Goal: Information Seeking & Learning: Learn about a topic

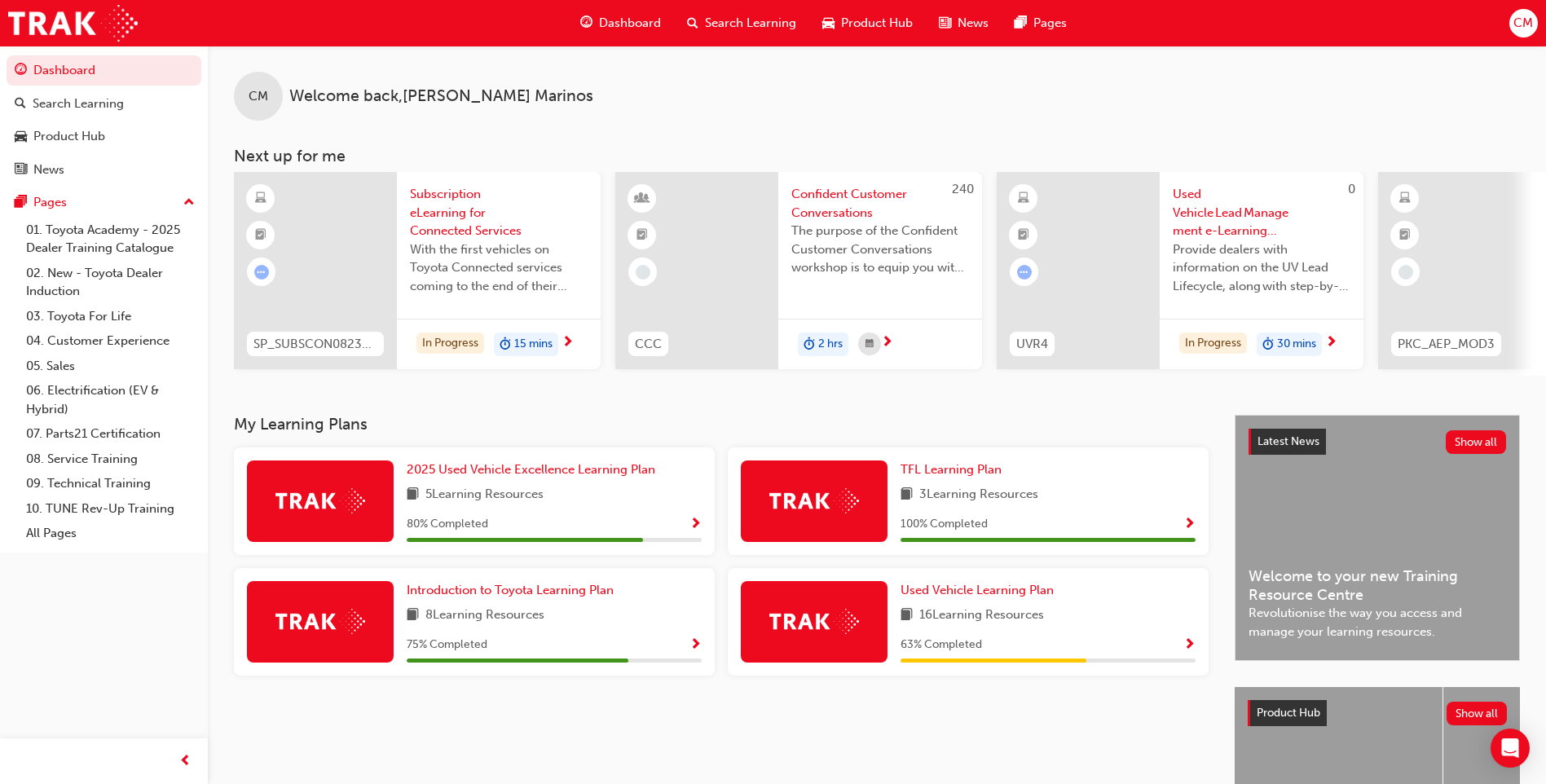
click at [759, 22] on span "Search Learning" at bounding box center [751, 22] width 92 height 19
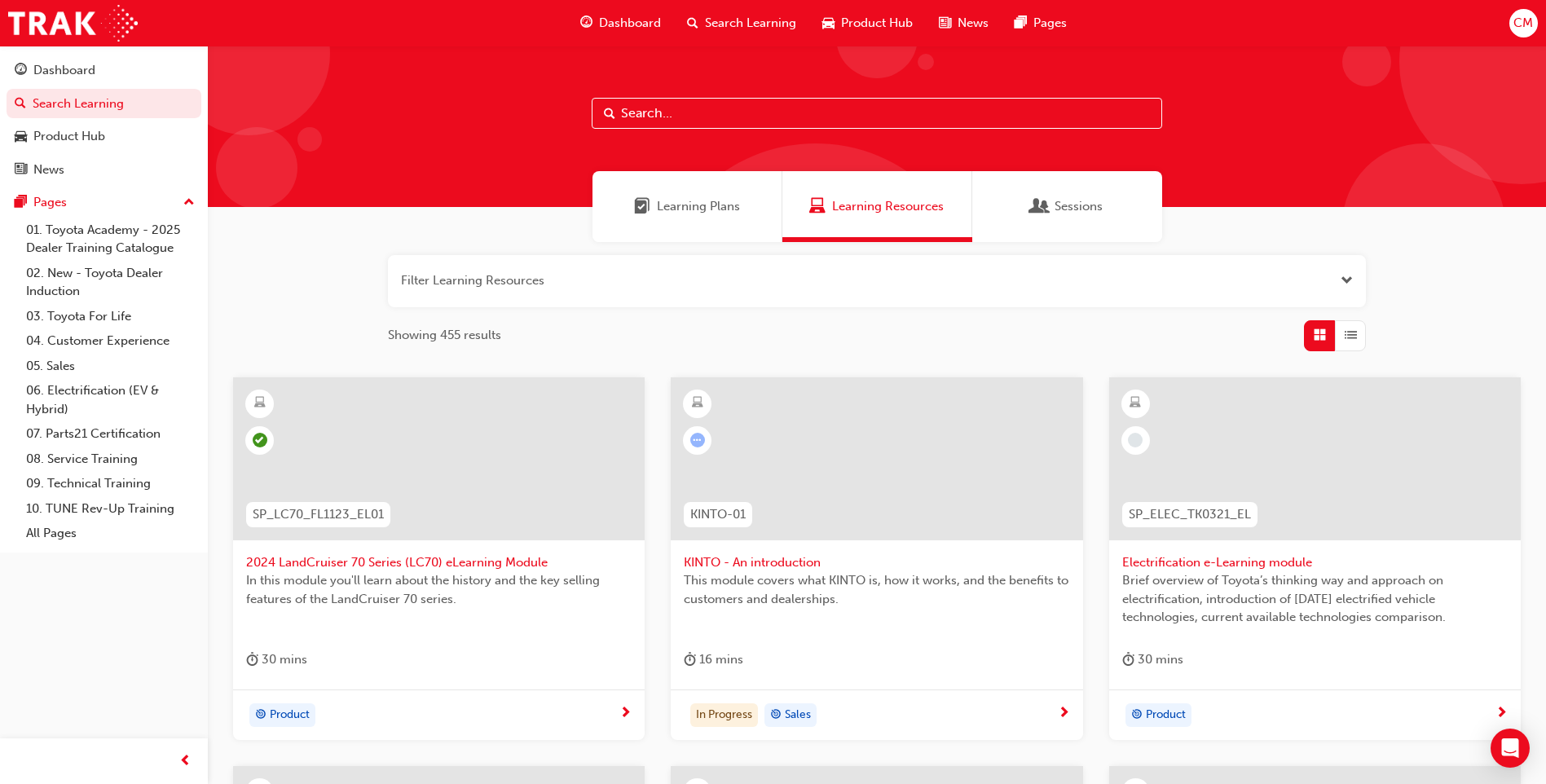
click at [672, 111] on input "text" at bounding box center [877, 113] width 571 height 31
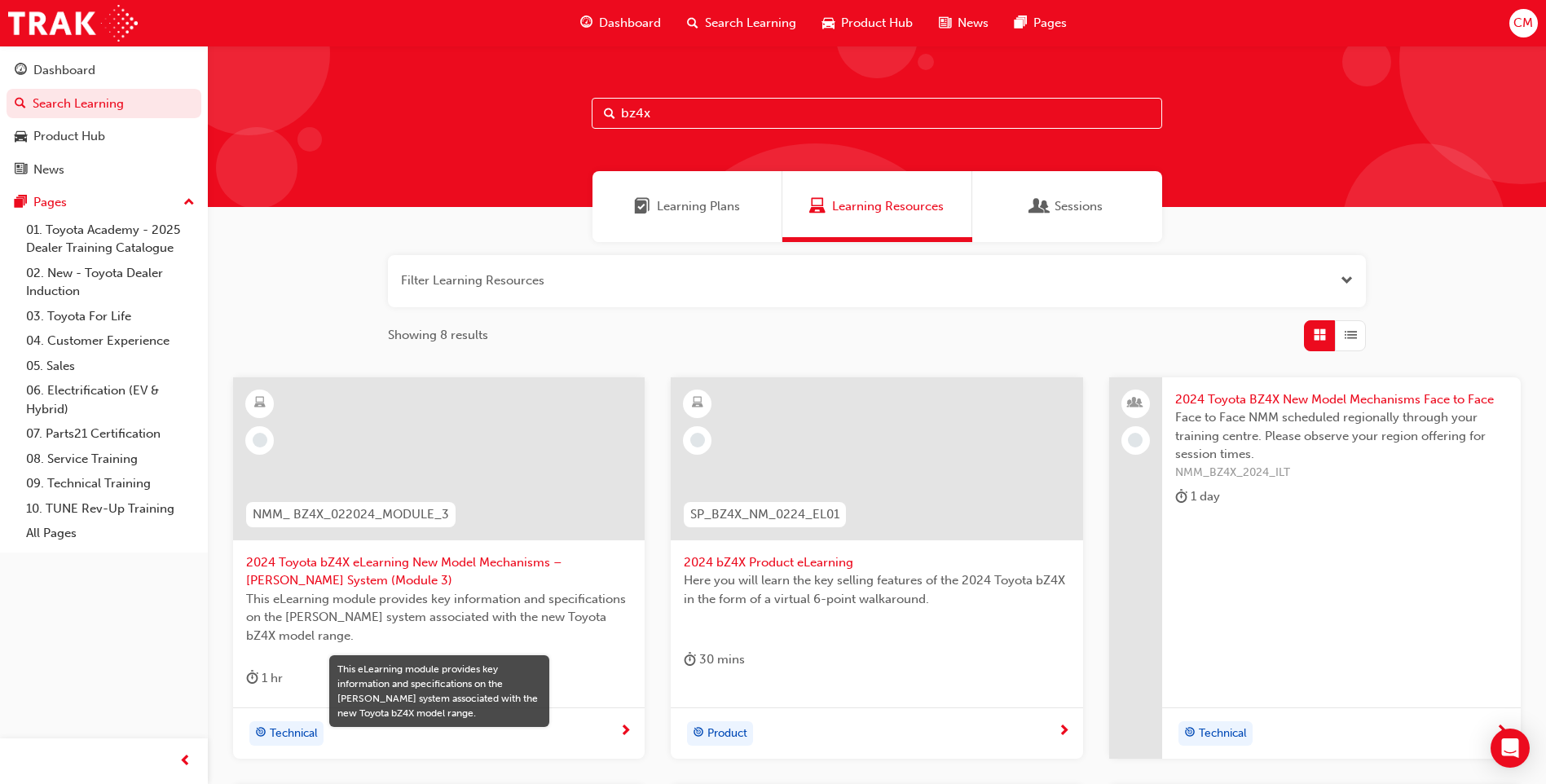
type input "bz4x"
click at [409, 602] on span "This eLearning module provides key information and specifications on the [PERSO…" at bounding box center [438, 617] width 385 height 56
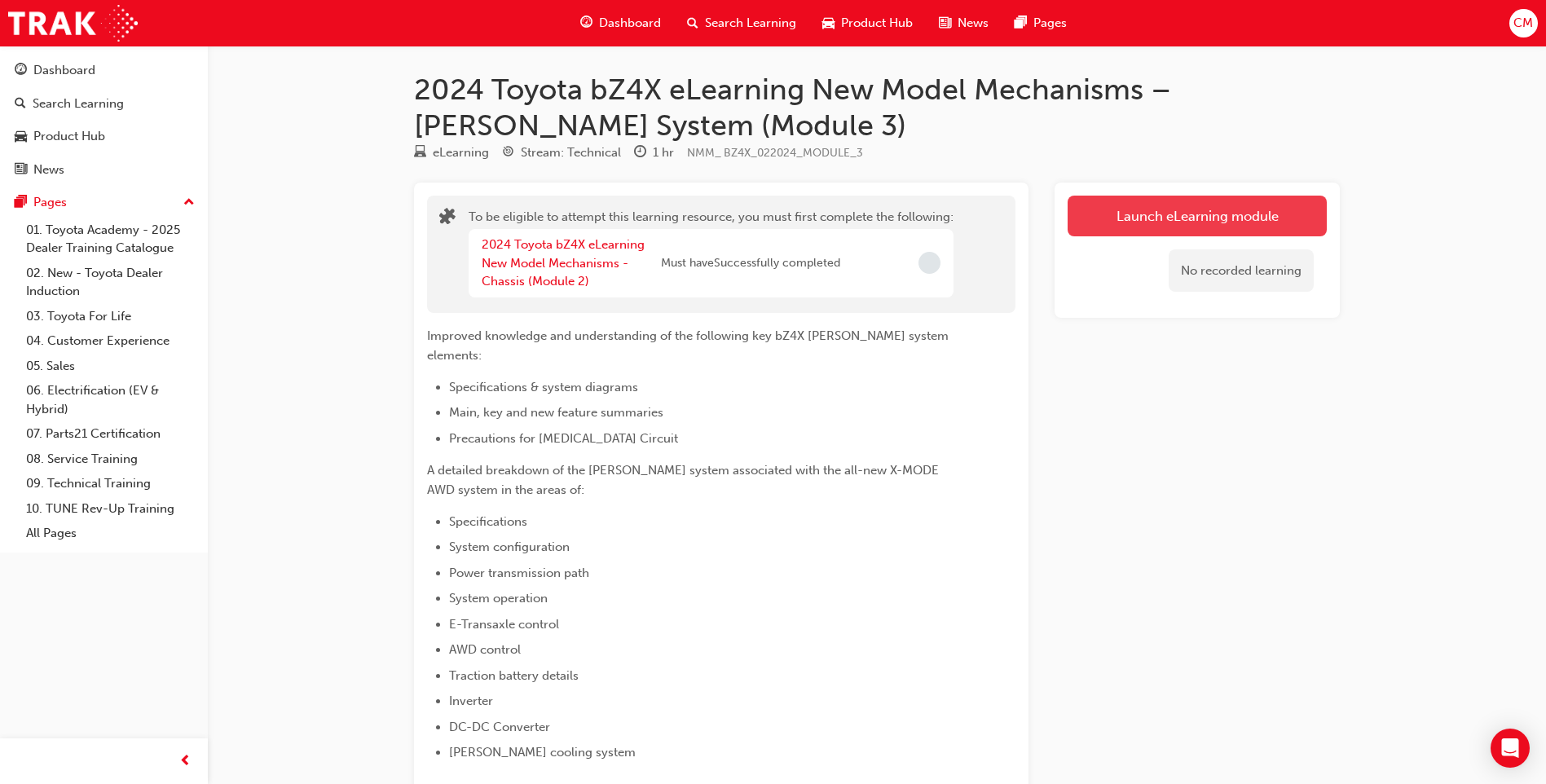
click at [1179, 220] on button "Launch eLearning module" at bounding box center [1198, 216] width 259 height 41
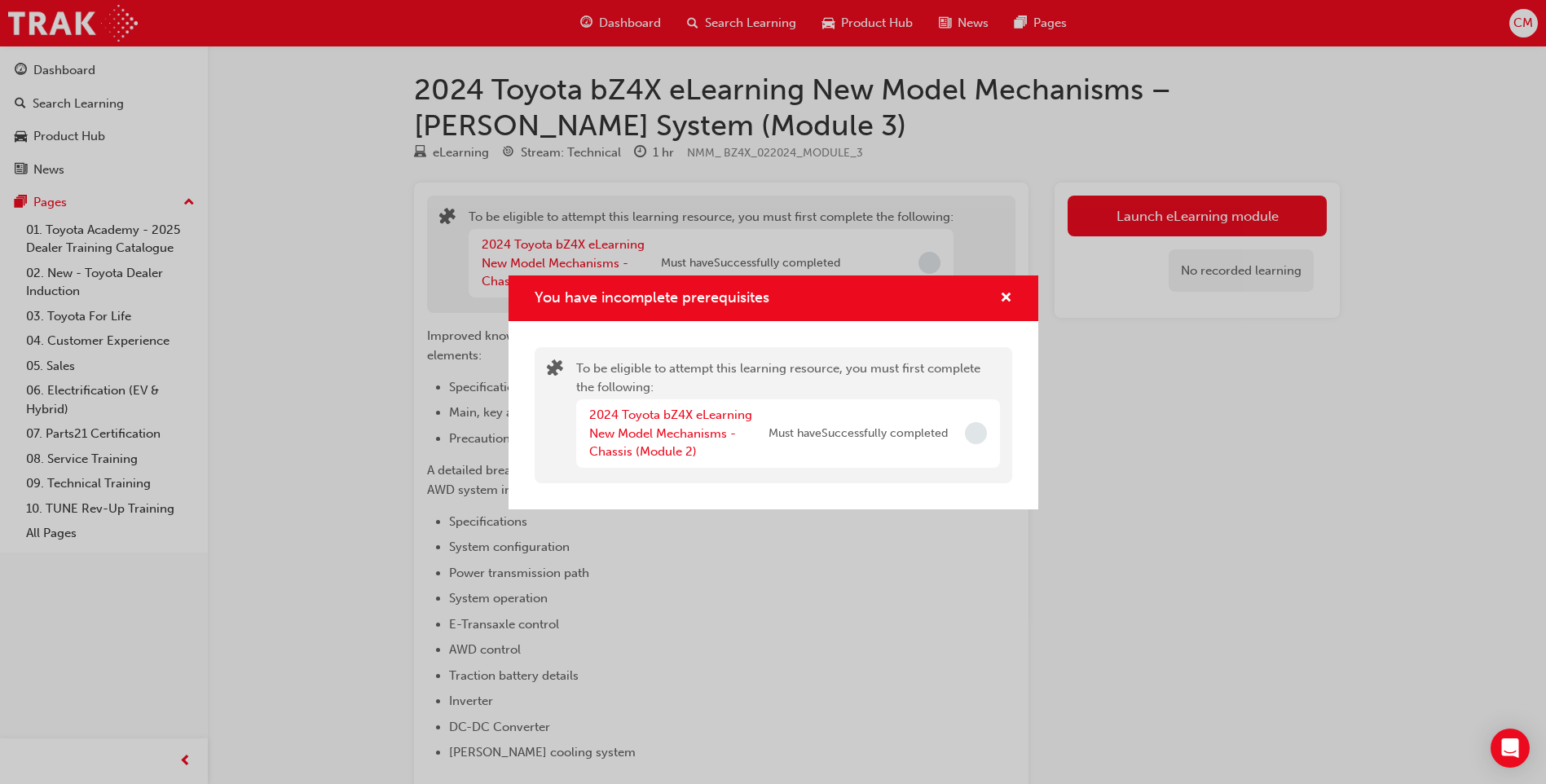
click at [972, 434] on span "Incomplete" at bounding box center [975, 433] width 22 height 22
click at [685, 447] on link "2024 Toyota bZ4X eLearning New Model Mechanisms - Chassis (Module 2)" at bounding box center [670, 433] width 163 height 52
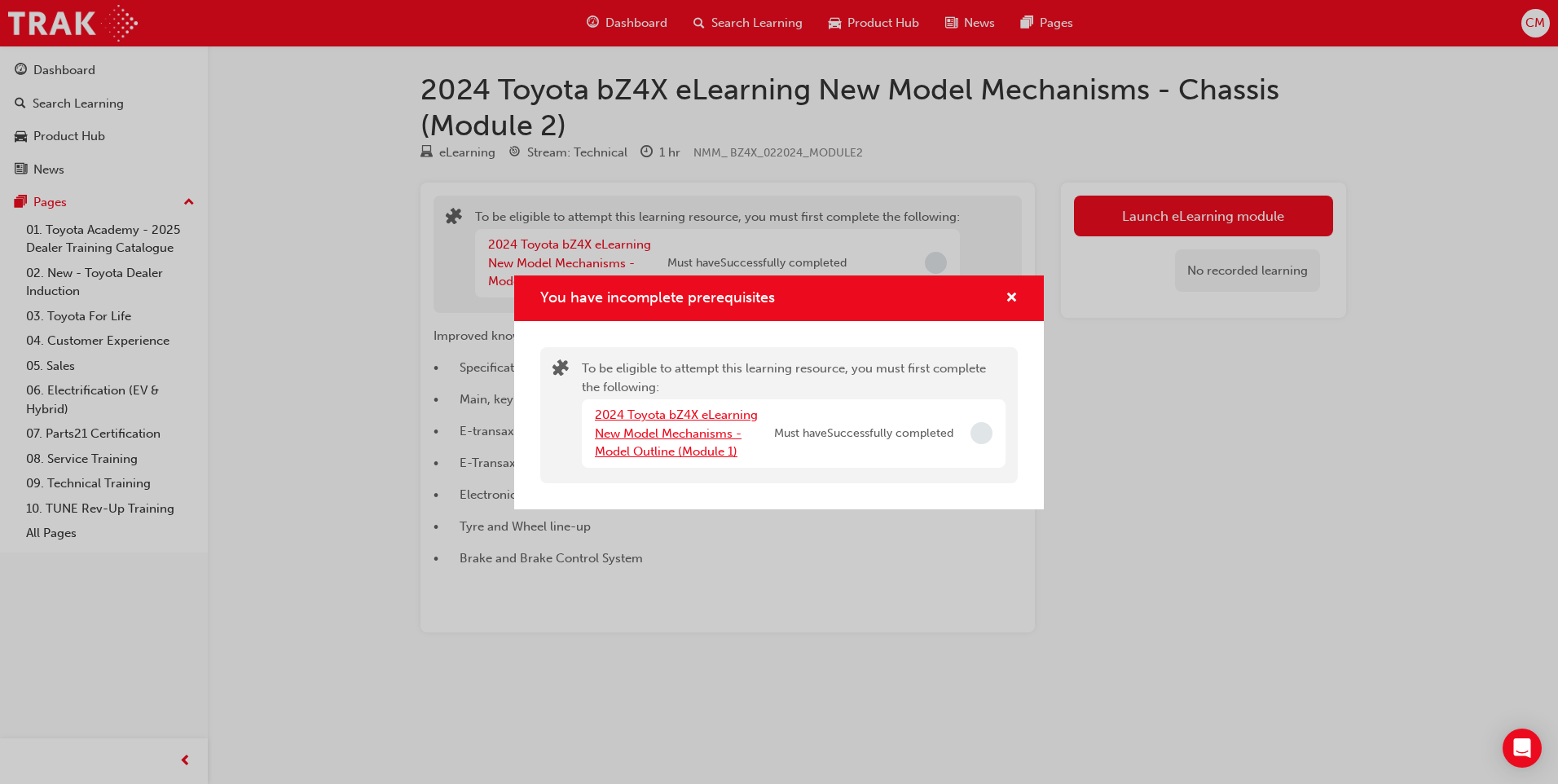
click at [657, 451] on link "2024 Toyota bZ4X eLearning New Model Mechanisms - Model Outline (Module 1)" at bounding box center [676, 433] width 163 height 52
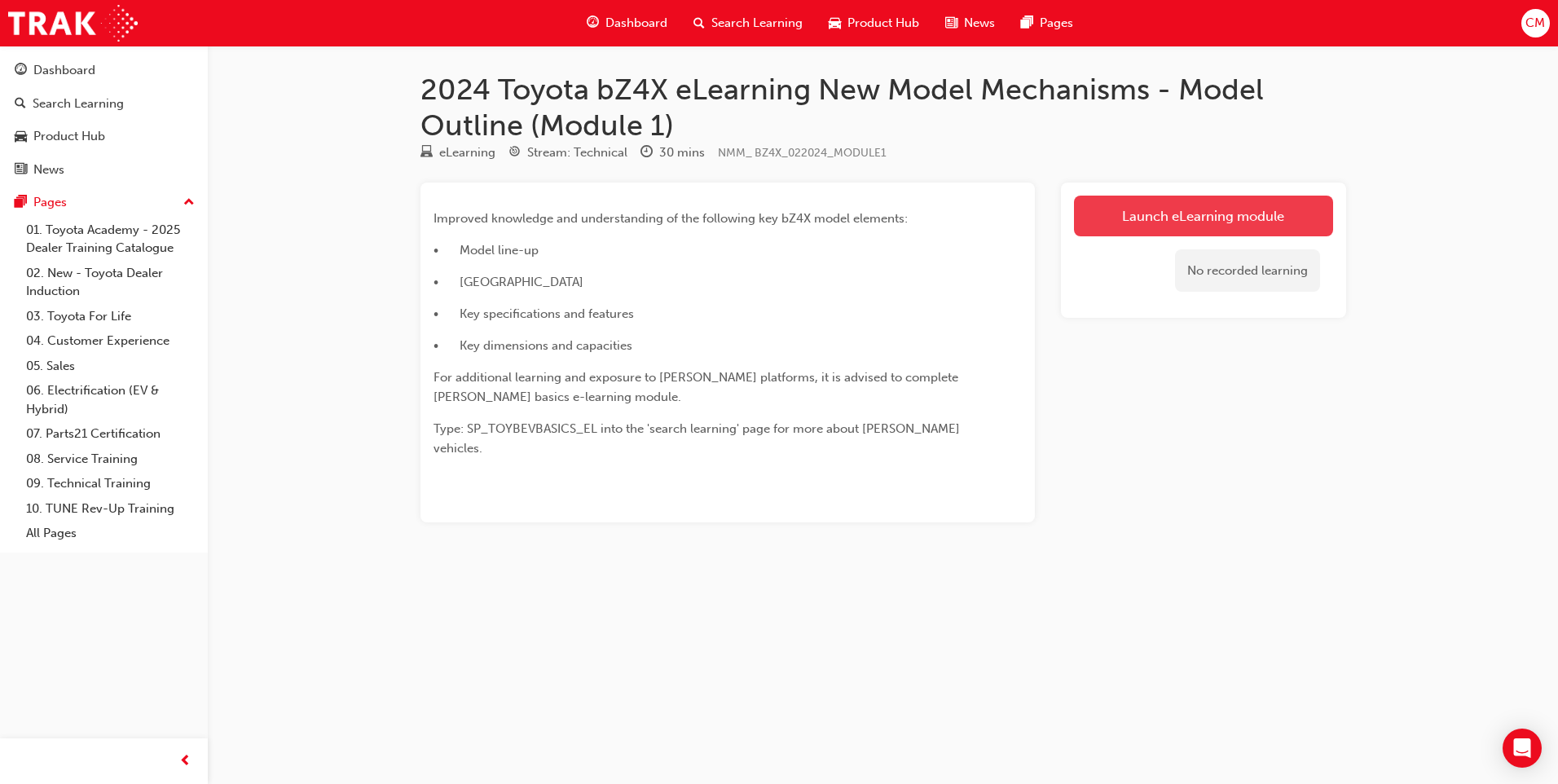
click at [1184, 213] on link "Launch eLearning module" at bounding box center [1204, 216] width 260 height 41
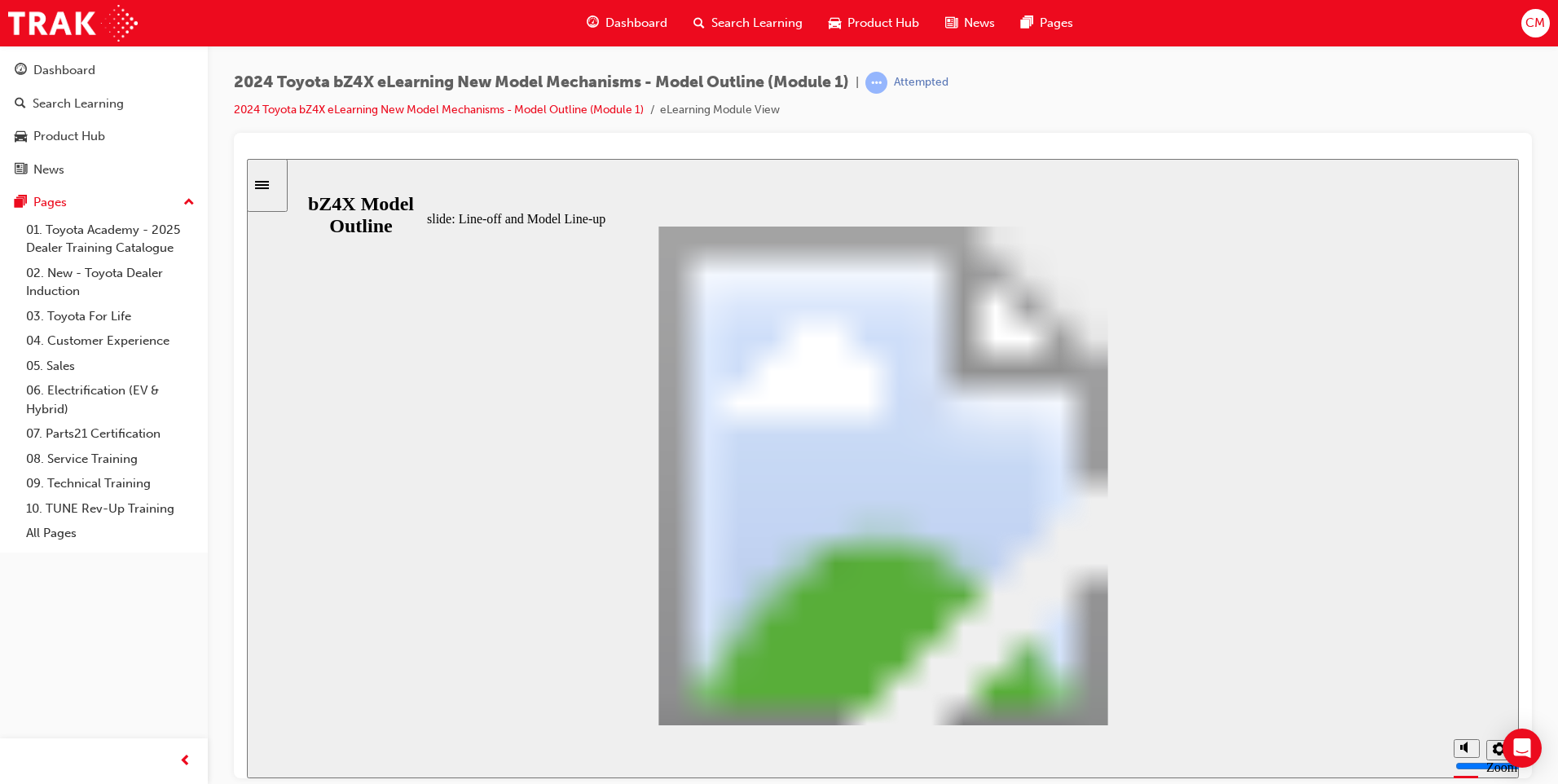
click at [546, 177] on div "slide: Line-off and Model Line-up Line-off and Model Line-up Intro Oval 1 Line …" at bounding box center [883, 467] width 1272 height 619
click at [1471, 458] on div "slide: VIDEO: bZ4X Product Introduction VIDEO Intro Oval 1 Line 2 Oval 6 Oval 2…" at bounding box center [883, 467] width 1272 height 619
